Goal: Information Seeking & Learning: Learn about a topic

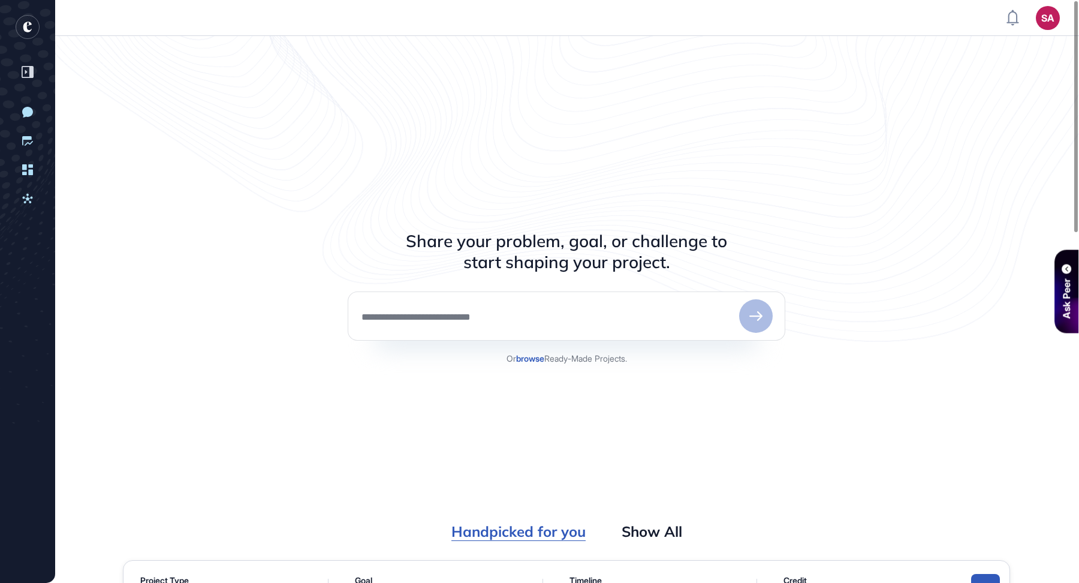
scroll to position [5, 1]
click at [906, 86] on div "Share your problem, goal, or challenge to start shaping your project. Or browse…" at bounding box center [566, 291] width 887 height 463
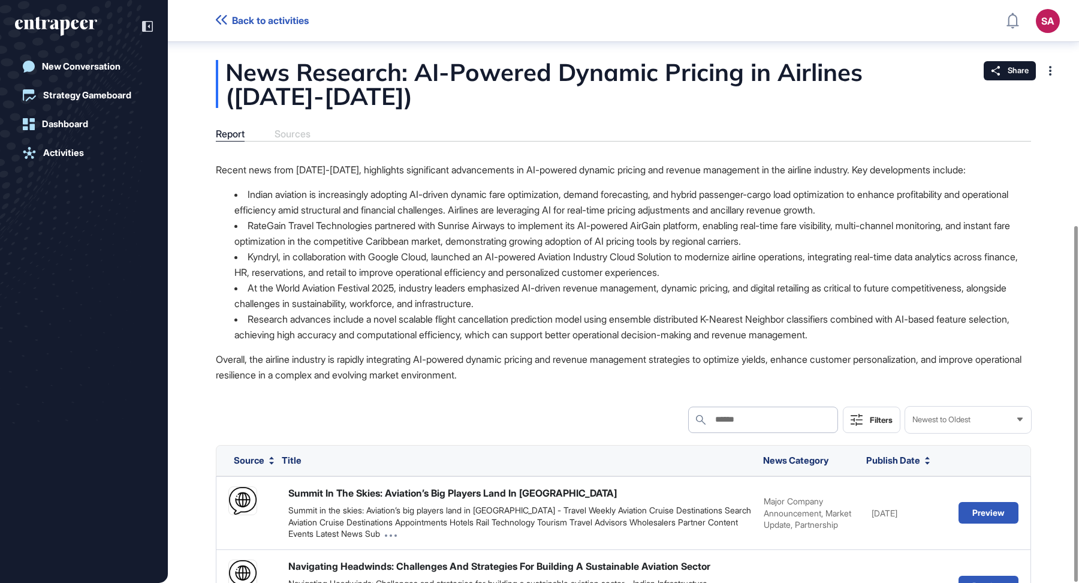
scroll to position [368, 0]
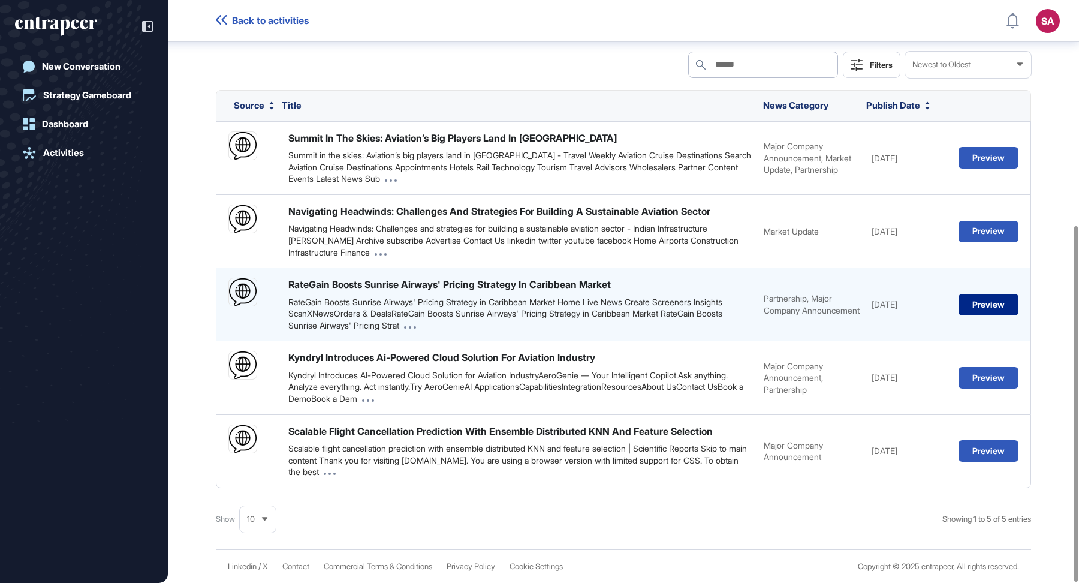
click at [994, 303] on button "Preview" at bounding box center [988, 305] width 60 height 22
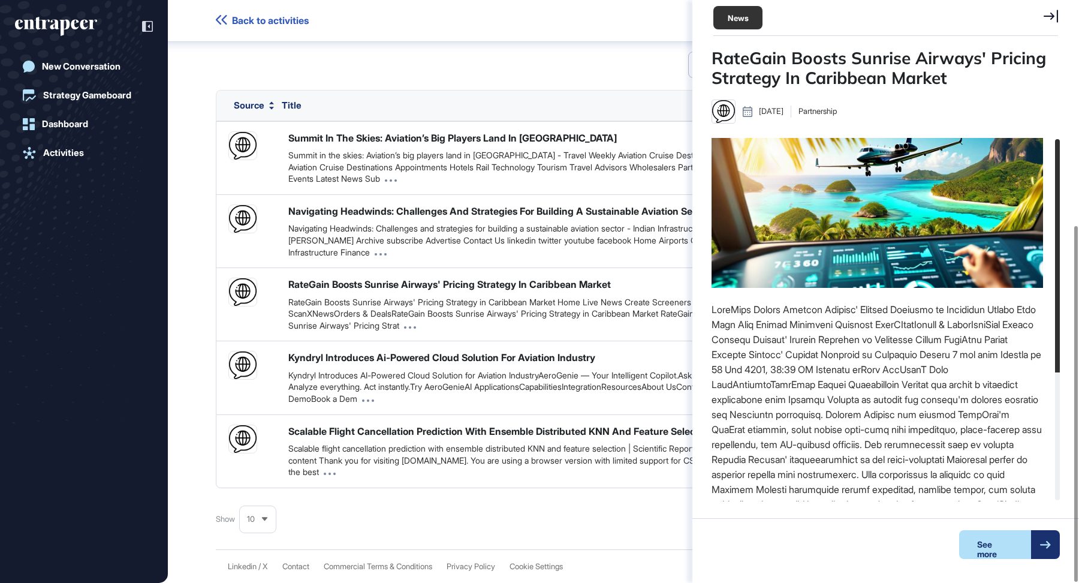
scroll to position [5, 1]
click at [1020, 528] on div "See more" at bounding box center [891, 544] width 408 height 53
click at [1029, 537] on div "See more" at bounding box center [995, 544] width 72 height 29
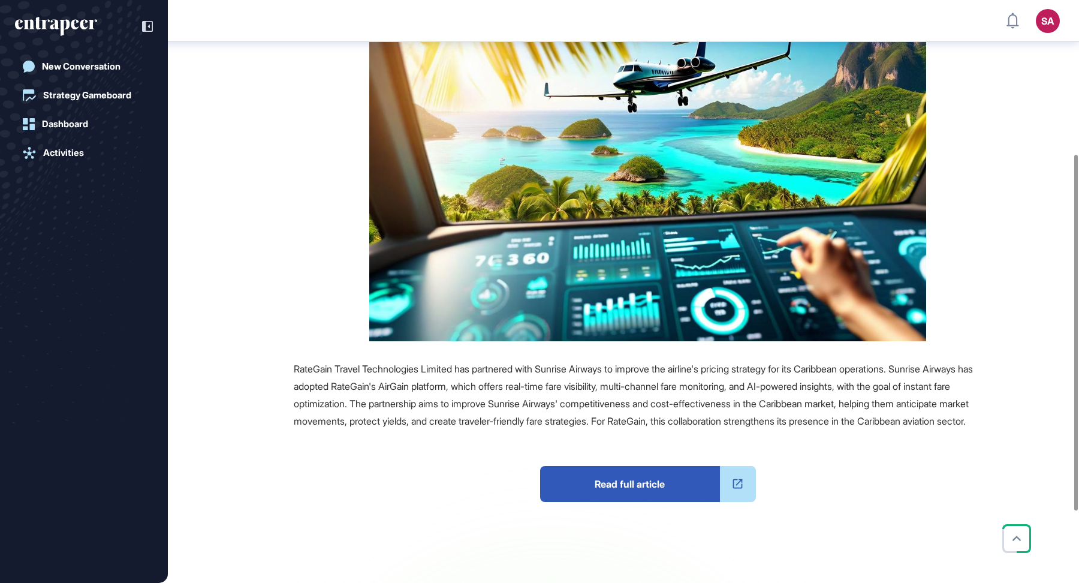
scroll to position [252, 0]
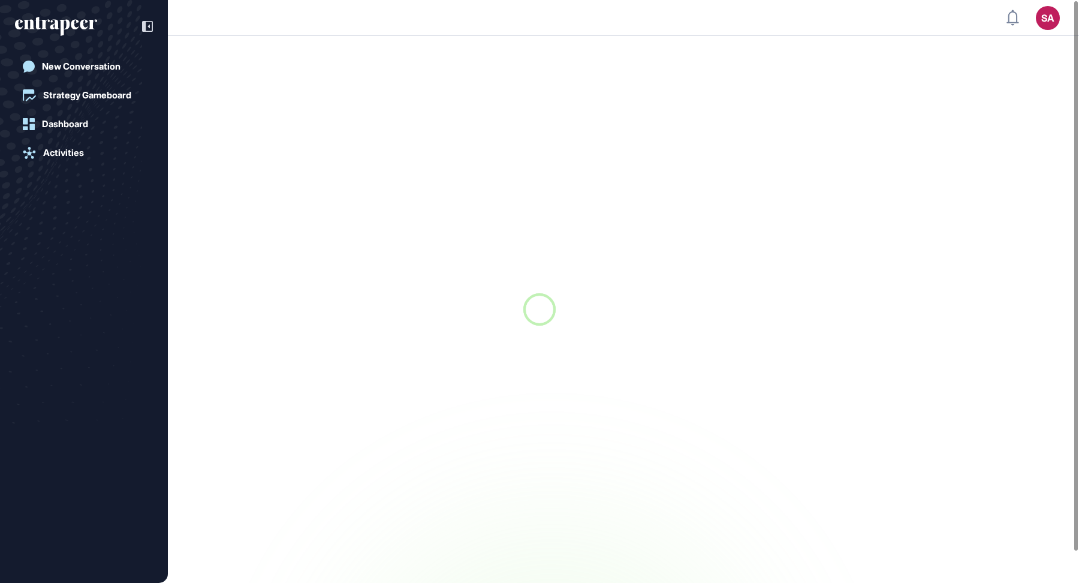
scroll to position [1, 1]
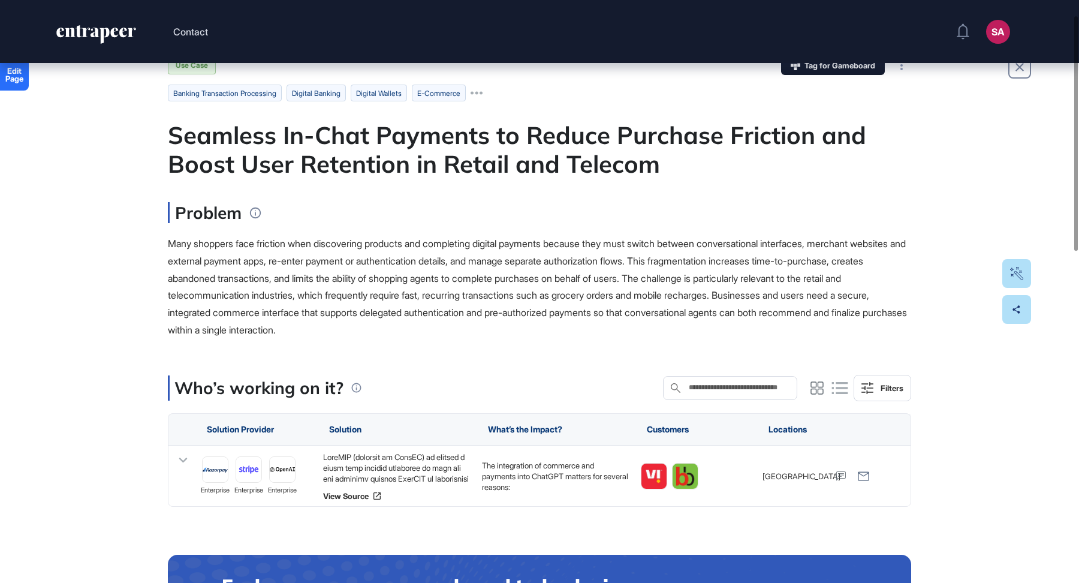
scroll to position [37, 0]
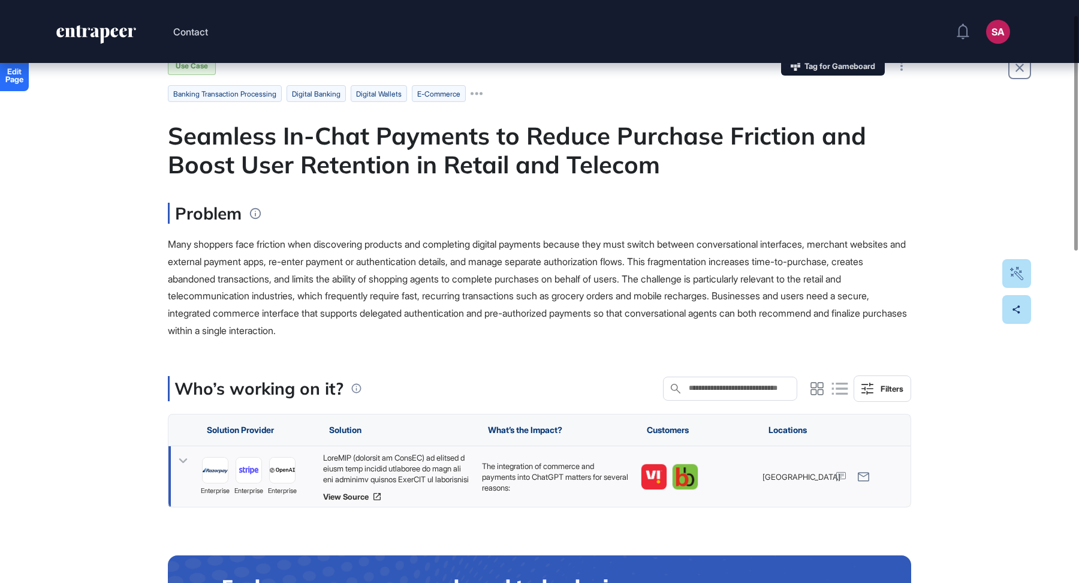
click at [414, 463] on div at bounding box center [396, 468] width 147 height 32
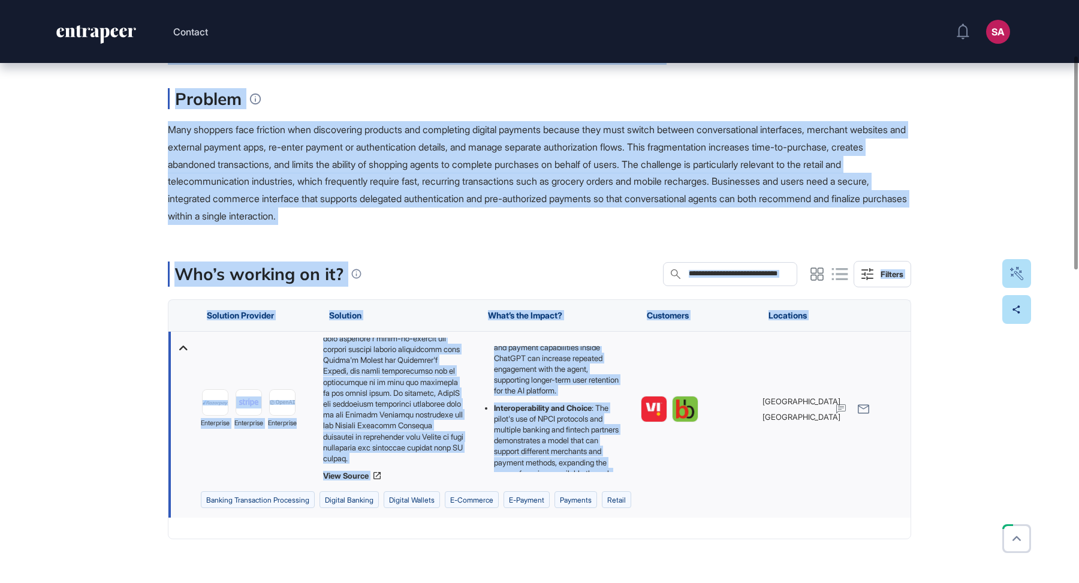
scroll to position [271, 0]
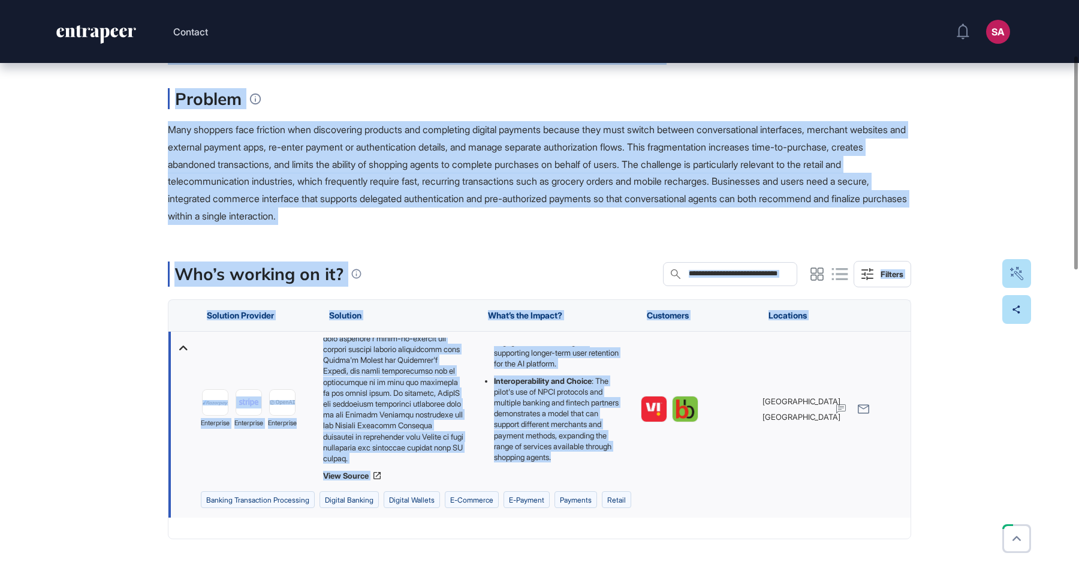
drag, startPoint x: 156, startPoint y: 163, endPoint x: 621, endPoint y: 464, distance: 554.0
copy main "Seamless In-Chat Payments to Reduce Purchase Friction and Boost User Retention …"
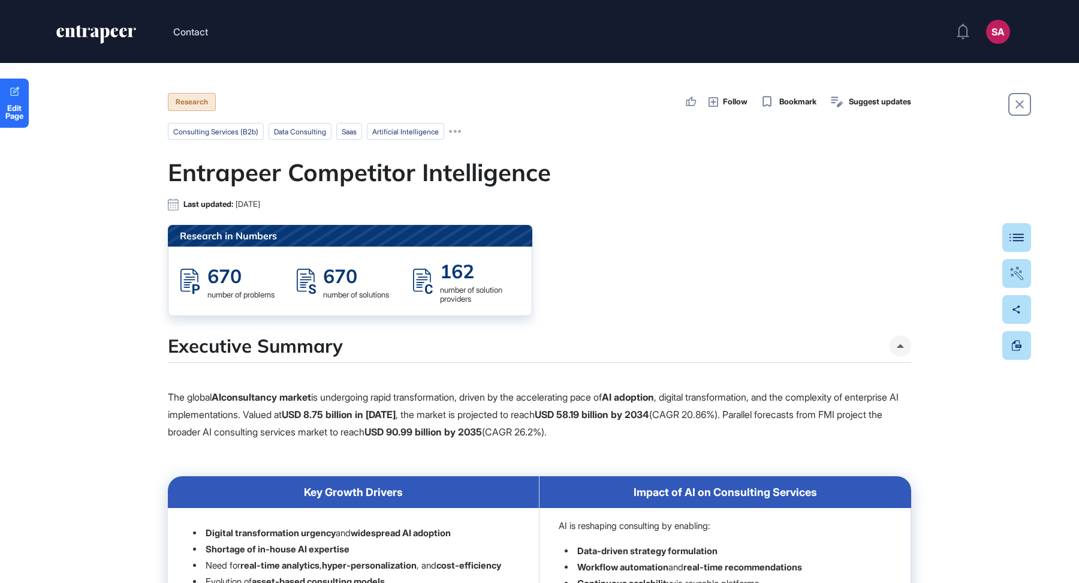
scroll to position [1, 1]
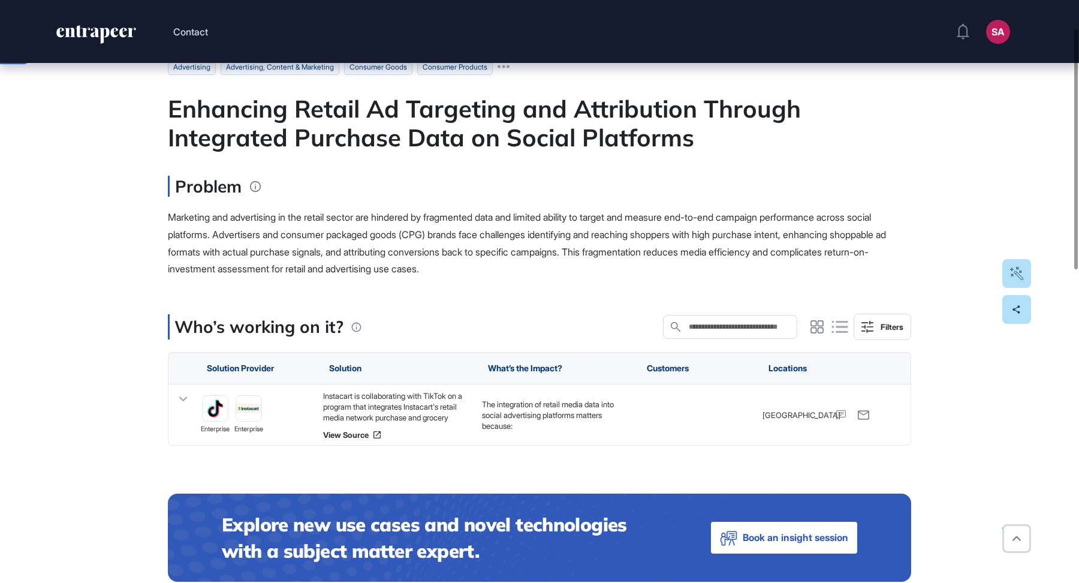
scroll to position [67, 0]
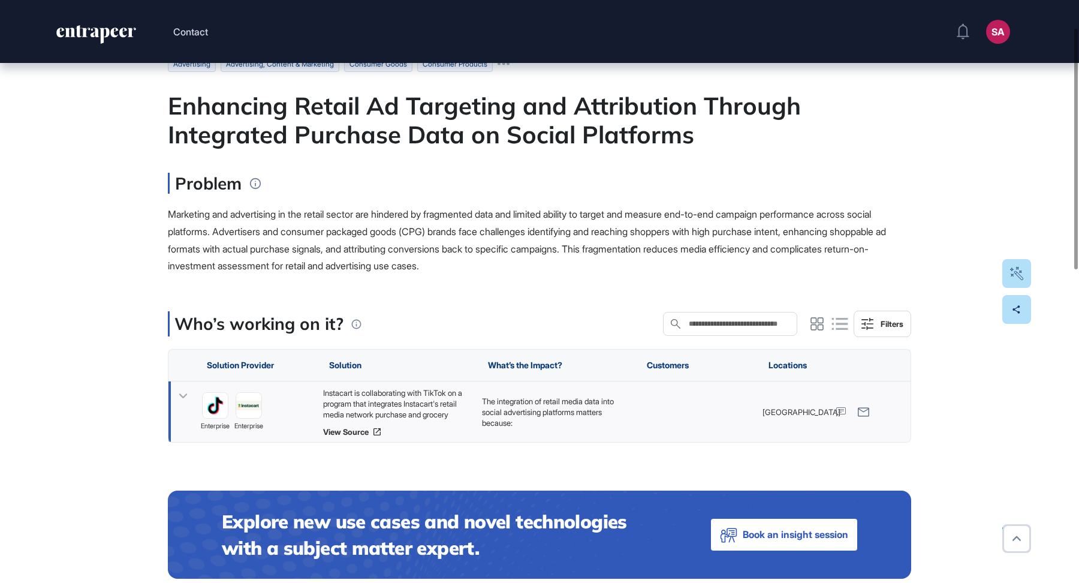
click at [414, 410] on div "Instacart is collaborating with TikTok on a program that integrates Instacart's…" at bounding box center [396, 403] width 147 height 32
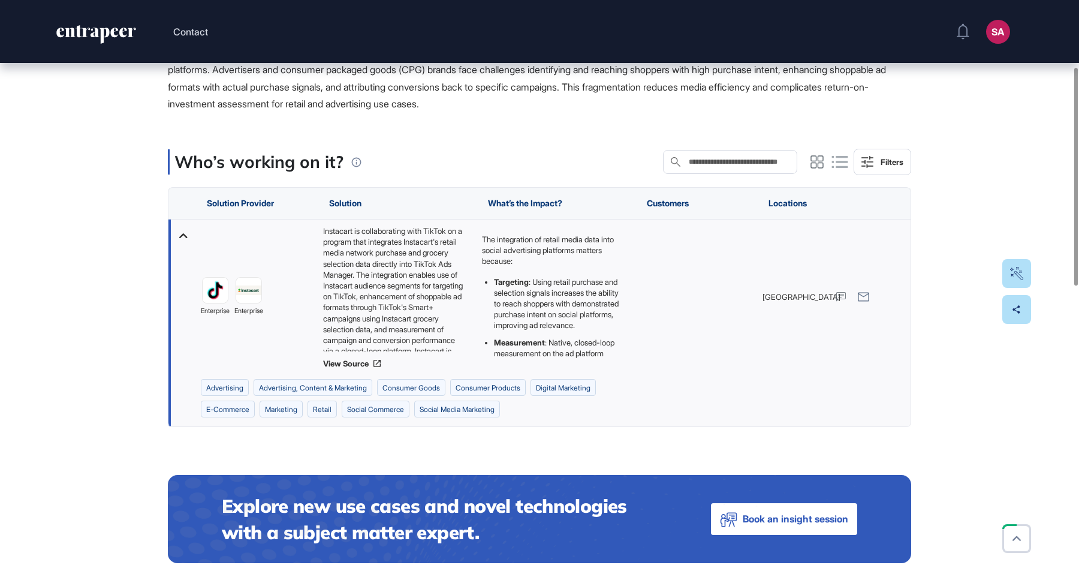
scroll to position [0, 0]
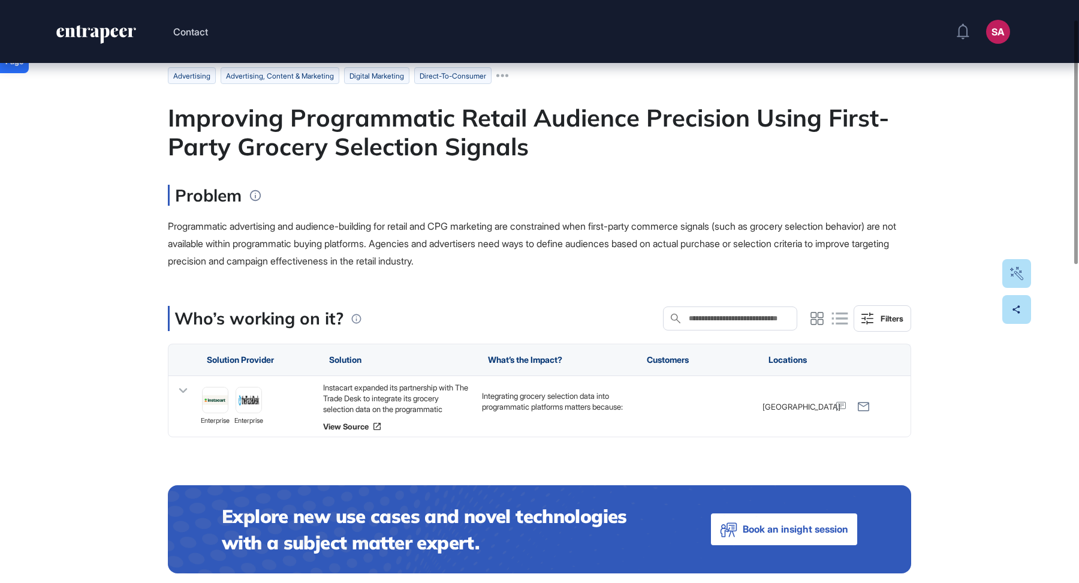
scroll to position [59, 0]
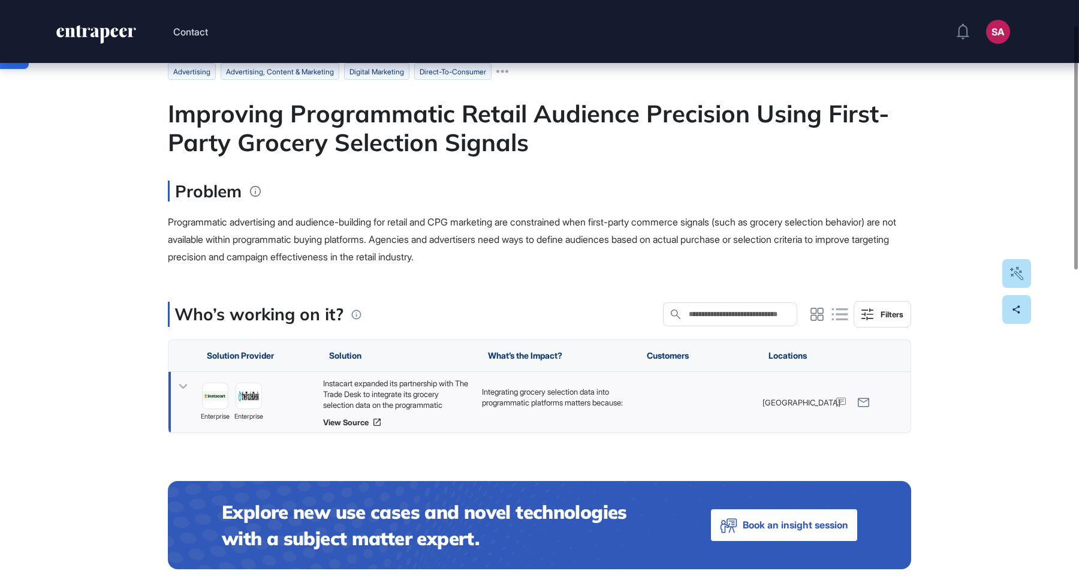
click at [421, 391] on div "Instacart expanded its partnership with The Trade Desk to integrate its grocery…" at bounding box center [396, 394] width 147 height 32
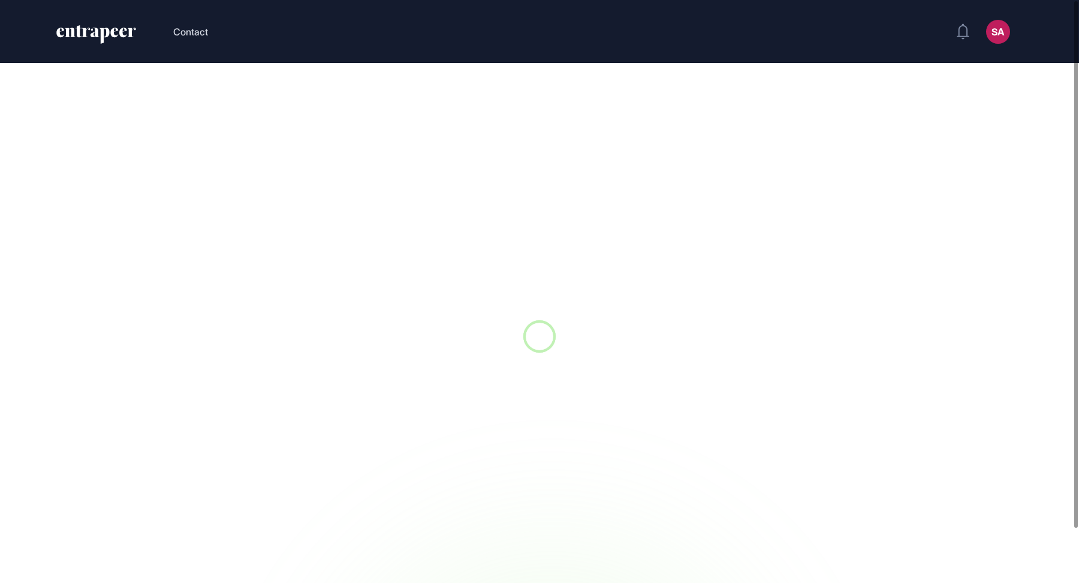
scroll to position [1, 1]
